Goal: Task Accomplishment & Management: Manage account settings

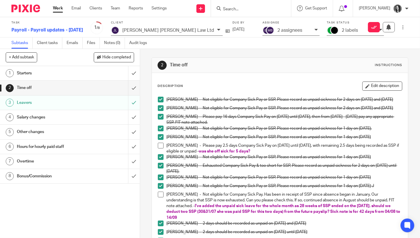
click at [93, 75] on div "Starters" at bounding box center [70, 73] width 106 height 9
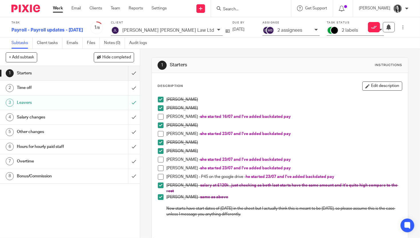
click at [43, 86] on h1 "Time off" at bounding box center [52, 88] width 70 height 9
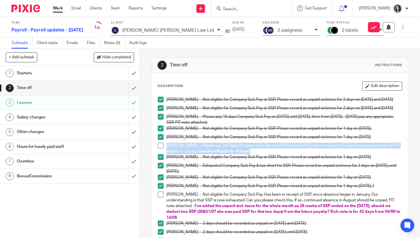
drag, startPoint x: 167, startPoint y: 149, endPoint x: 264, endPoint y: 153, distance: 97.4
click at [264, 153] on p "[PERSON_NAME] - Please pay 2.5 days Company Sick Pay on [DATE] until [DATE], wi…" at bounding box center [285, 149] width 236 height 12
copy p "[PERSON_NAME] - Please pay 2.5 days Company Sick Pay on [DATE] until [DATE], wi…"
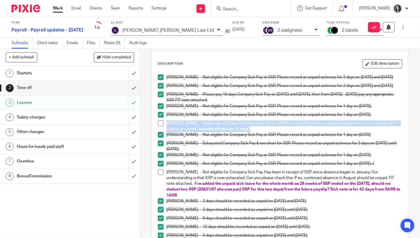
scroll to position [28, 0]
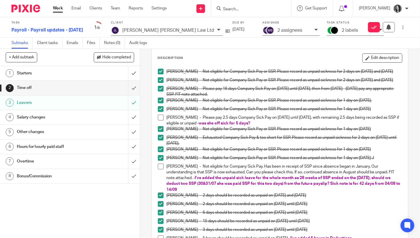
click at [382, 187] on p "Jade Bancroft - Not eligible for Company Sick Pay. Has been in receipt of SSP s…" at bounding box center [285, 178] width 236 height 29
click at [389, 186] on p "Jade Bancroft - Not eligible for Company Sick Pay. Has been in receipt of SSP s…" at bounding box center [285, 178] width 236 height 29
click at [387, 60] on button "Edit description" at bounding box center [383, 58] width 40 height 9
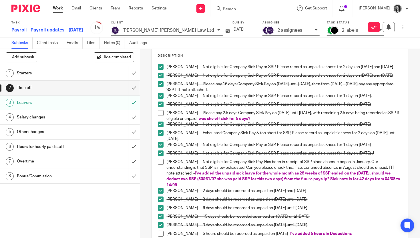
click at [390, 183] on p "Jade Bancroft - Not eligible for Company Sick Pay. Has been in receipt of SSP s…" at bounding box center [285, 173] width 236 height 29
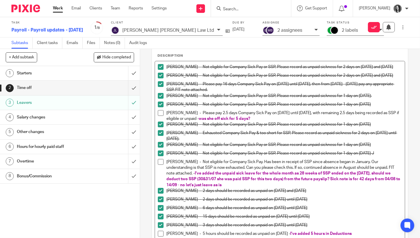
drag, startPoint x: 386, startPoint y: 183, endPoint x: 393, endPoint y: 188, distance: 9.3
click at [393, 188] on p "Jade Bancroft - Not eligible for Company Sick Pay. Has been in receipt of SSP s…" at bounding box center [285, 173] width 236 height 29
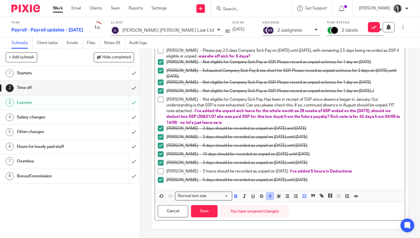
click at [271, 199] on button "button" at bounding box center [270, 196] width 7 height 7
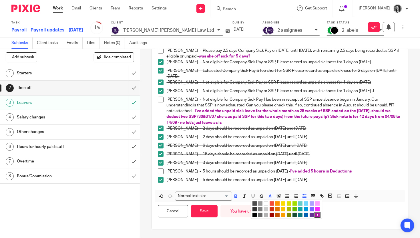
click at [306, 209] on li "color:#009CE0" at bounding box center [306, 209] width 4 height 4
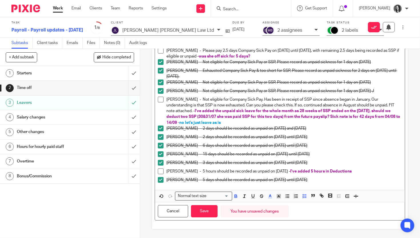
click at [357, 151] on div "[PERSON_NAME] - 6 days should be recorded as unpaid on [DATE] until [DATE]" at bounding box center [285, 147] width 236 height 9
click at [161, 102] on span at bounding box center [161, 100] width 6 height 6
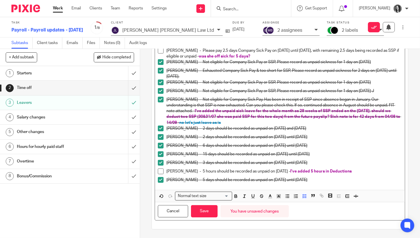
click at [162, 173] on span at bounding box center [161, 172] width 6 height 6
click at [72, 118] on h1 "Salary changes" at bounding box center [52, 117] width 70 height 9
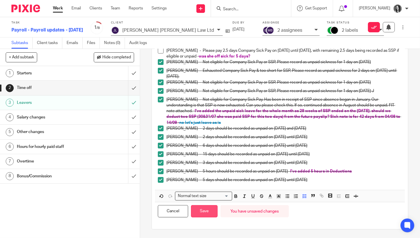
click at [200, 210] on button "Save" at bounding box center [204, 211] width 27 height 12
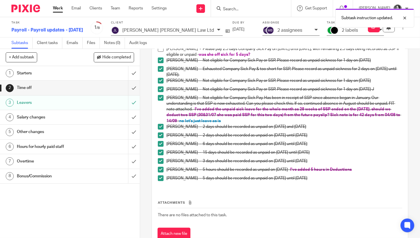
click at [65, 118] on h1 "Salary changes" at bounding box center [52, 117] width 70 height 9
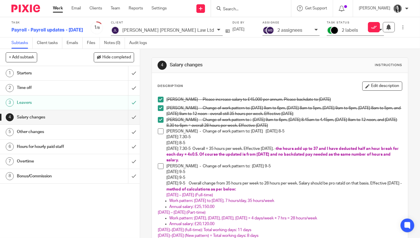
click at [160, 131] on span at bounding box center [161, 132] width 6 height 6
click at [135, 116] on input "submit" at bounding box center [70, 117] width 140 height 14
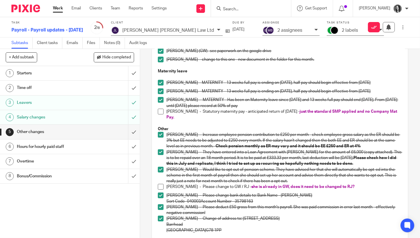
scroll to position [90, 0]
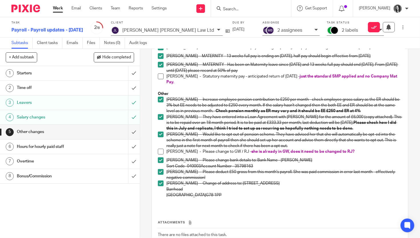
click at [353, 152] on p "[PERSON_NAME] - Please change to GW / RJ - she is already in GW, does it need t…" at bounding box center [285, 152] width 236 height 6
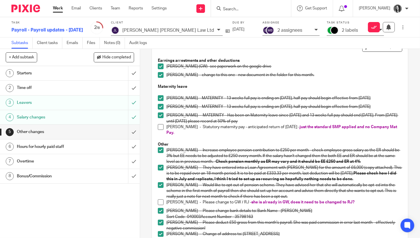
scroll to position [23, 0]
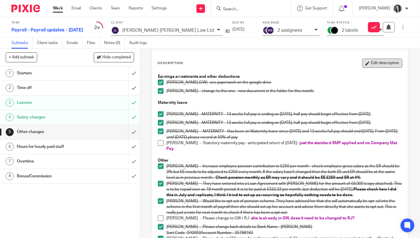
click at [378, 62] on button "Edit description" at bounding box center [383, 63] width 40 height 9
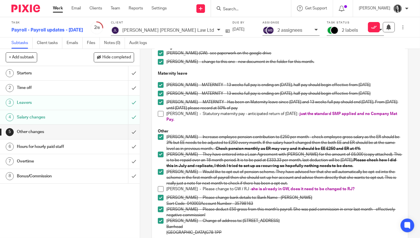
scroll to position [67, 0]
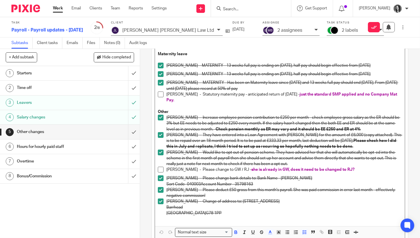
click at [366, 170] on p "[PERSON_NAME] - Please change to GW / RJ - she is already in GW, does it need t…" at bounding box center [285, 170] width 236 height 6
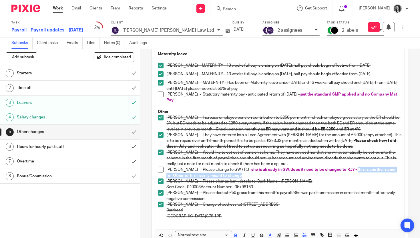
drag, startPoint x: 352, startPoint y: 170, endPoint x: 358, endPoint y: 177, distance: 8.7
click at [358, 177] on p "[PERSON_NAME] - Please change to GW / RJ - she is already in GW, does it need t…" at bounding box center [285, 173] width 236 height 12
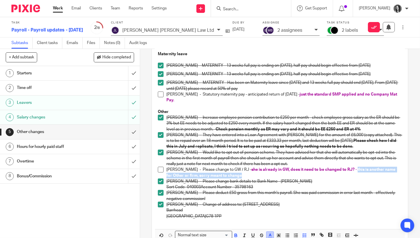
click at [271, 234] on icon "button" at bounding box center [270, 235] width 5 height 5
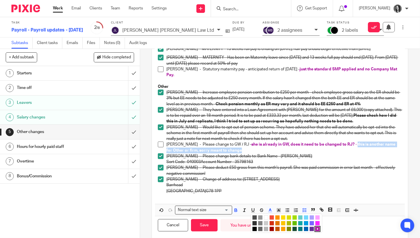
scroll to position [105, 0]
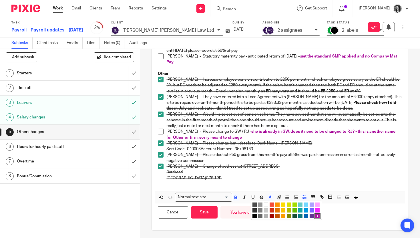
click at [306, 210] on li "color:#009CE0" at bounding box center [306, 210] width 4 height 4
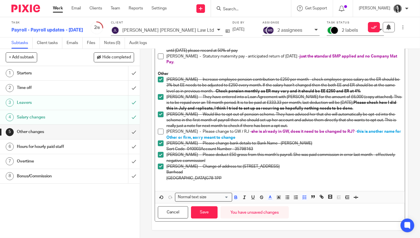
click at [161, 133] on span at bounding box center [161, 132] width 6 height 6
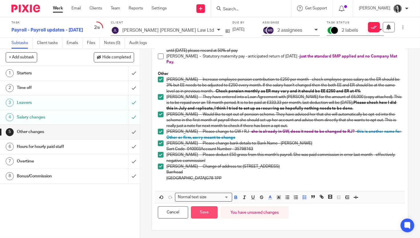
click at [203, 214] on button "Save" at bounding box center [204, 212] width 27 height 12
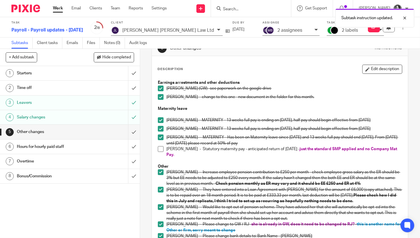
scroll to position [5, 0]
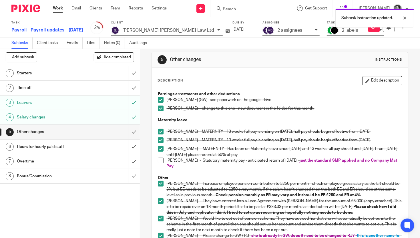
click at [29, 158] on h1 "Overtime" at bounding box center [52, 161] width 70 height 9
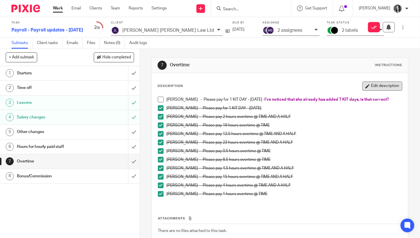
click at [397, 84] on button "Edit description" at bounding box center [383, 86] width 40 height 9
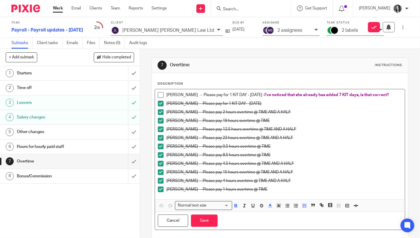
drag, startPoint x: 397, startPoint y: 94, endPoint x: 269, endPoint y: 96, distance: 127.4
click at [269, 96] on p "Humera Logan - Please pay for 1 KIT DAY - 14.08.2025 - I've noticed that she al…" at bounding box center [285, 95] width 236 height 6
click at [159, 95] on span at bounding box center [161, 95] width 6 height 6
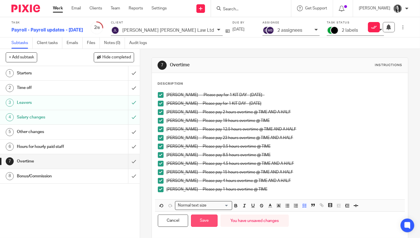
click at [206, 222] on button "Save" at bounding box center [204, 221] width 27 height 12
click at [64, 172] on h1 "Bonus/Commission" at bounding box center [52, 176] width 70 height 9
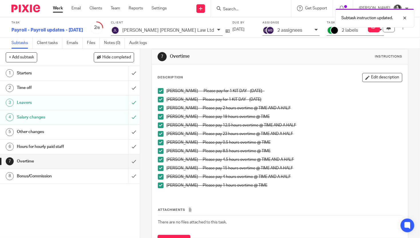
scroll to position [20, 0]
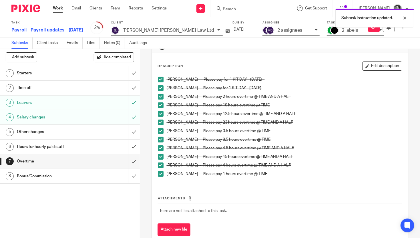
click at [34, 179] on h1 "Bonus/Commission" at bounding box center [52, 176] width 70 height 9
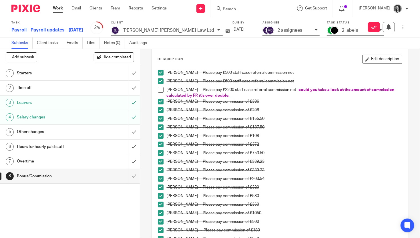
scroll to position [23, 0]
